Goal: Find specific page/section: Find specific page/section

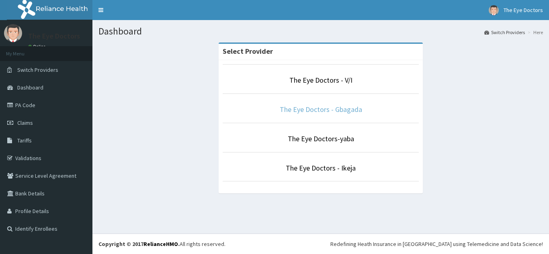
click at [314, 111] on link "The Eye Doctors - Gbagada" at bounding box center [321, 109] width 82 height 9
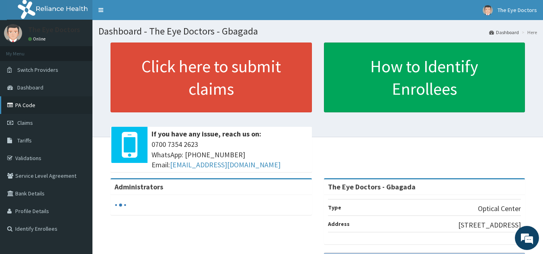
click at [28, 108] on link "PA Code" at bounding box center [46, 105] width 92 height 18
